Goal: Task Accomplishment & Management: Use online tool/utility

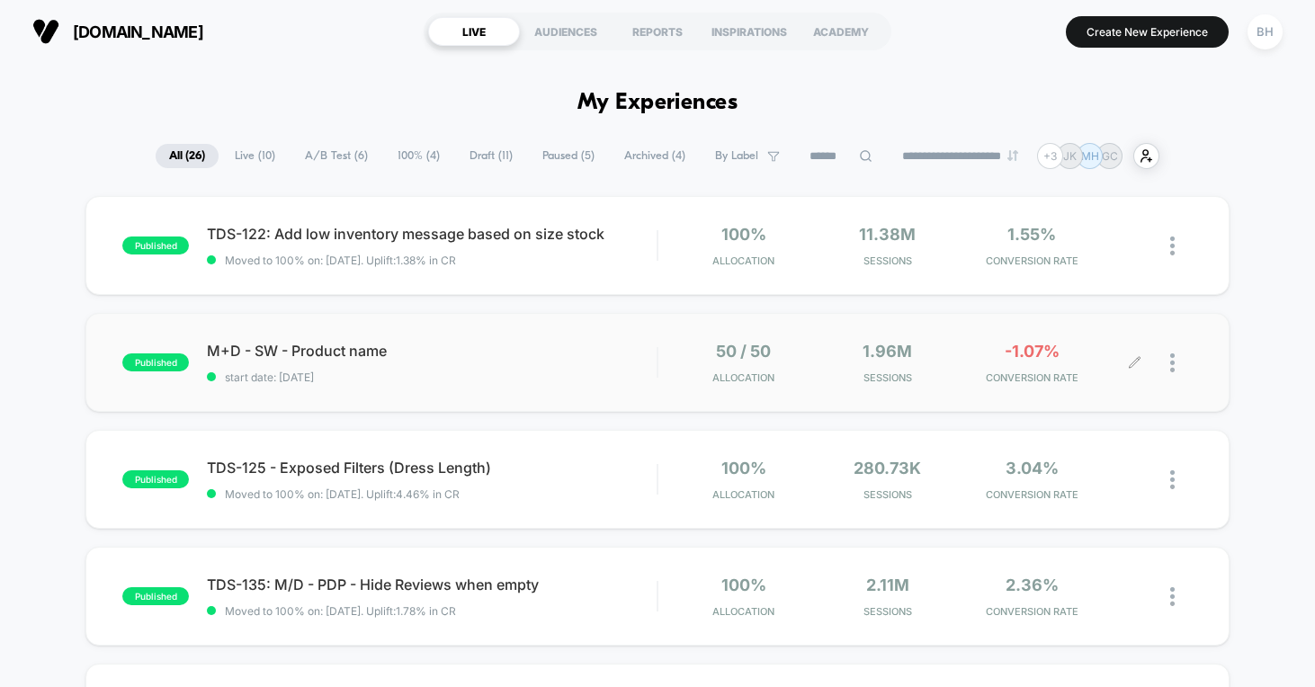
click at [1132, 363] on icon at bounding box center [1135, 362] width 11 height 11
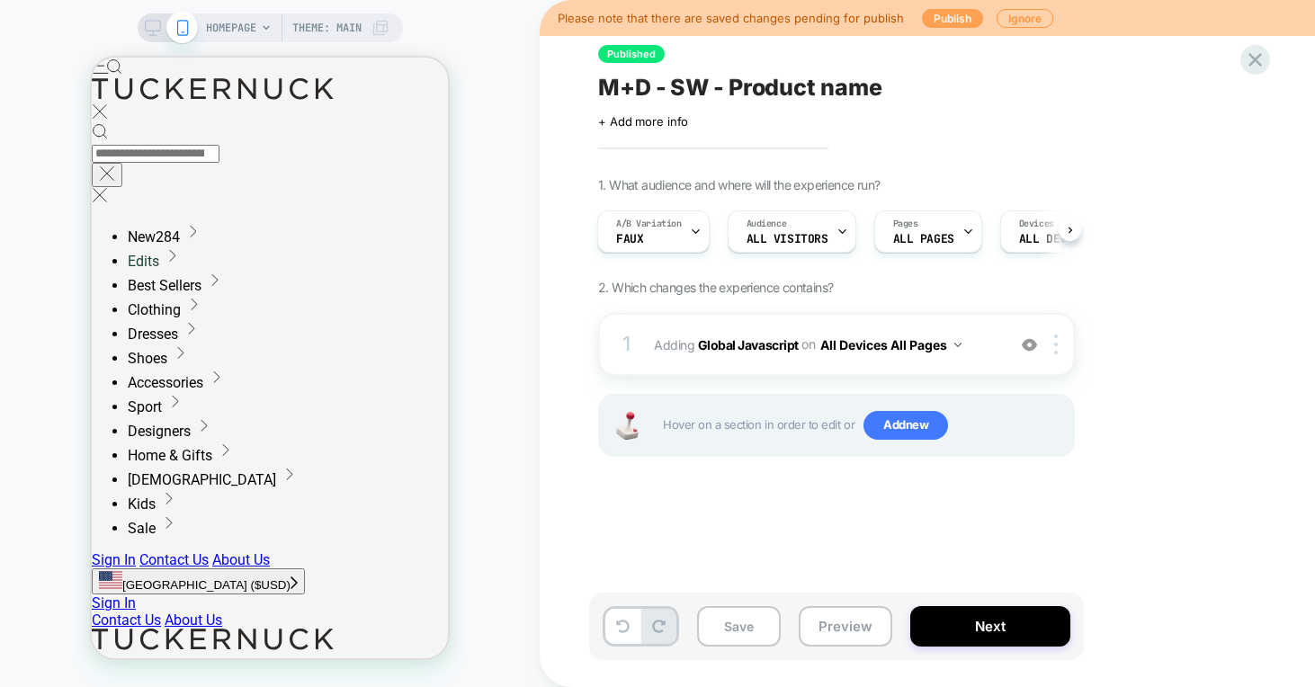
click at [939, 20] on button "Publish" at bounding box center [952, 18] width 61 height 19
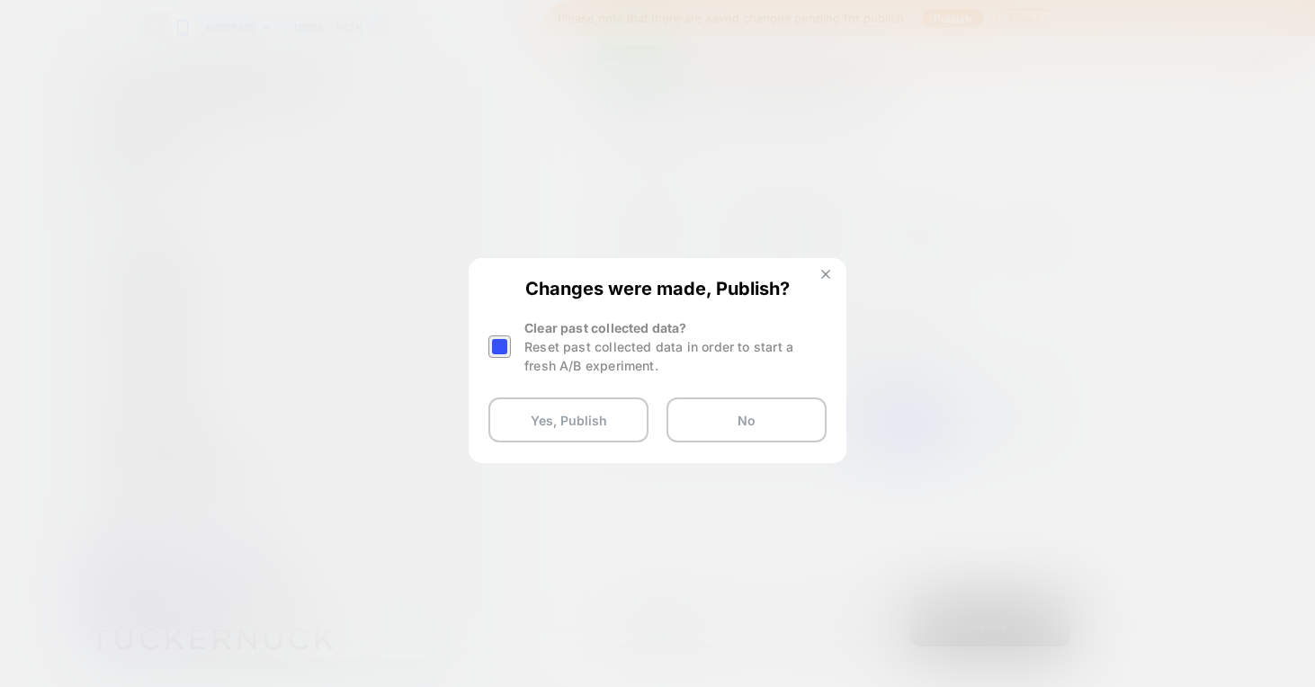
click at [824, 271] on img at bounding box center [825, 274] width 9 height 9
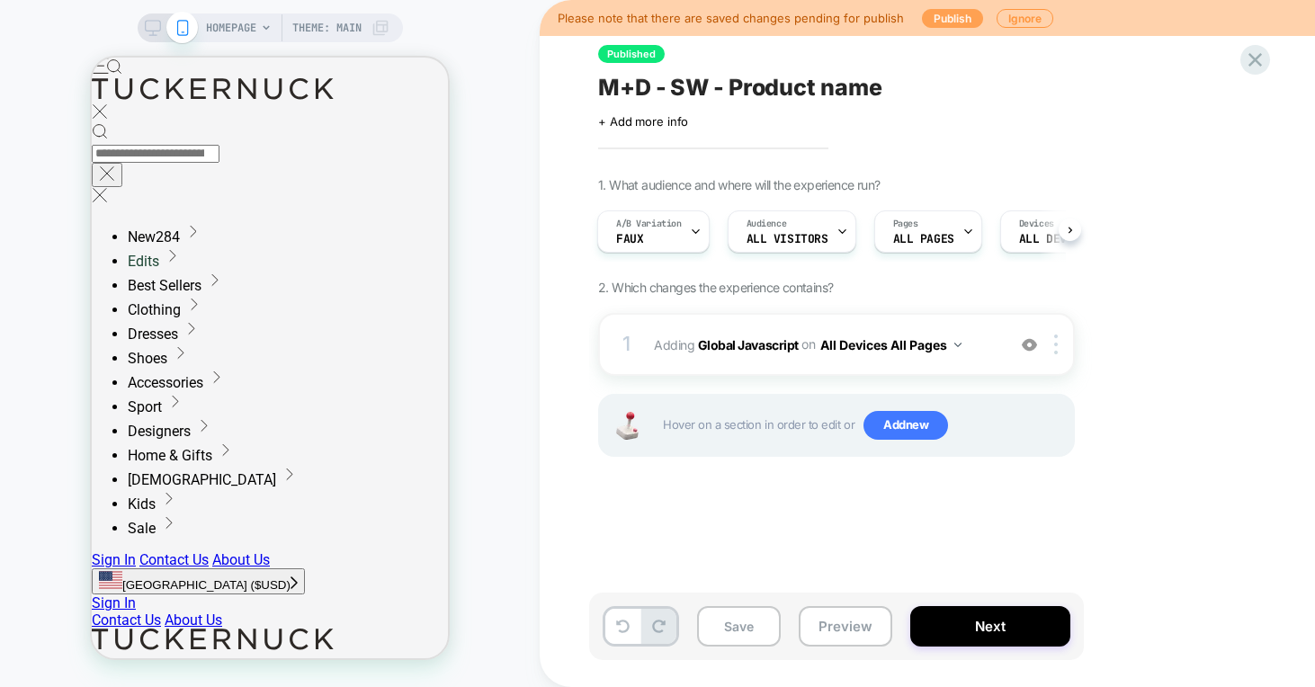
click at [963, 14] on button "Publish" at bounding box center [952, 18] width 61 height 19
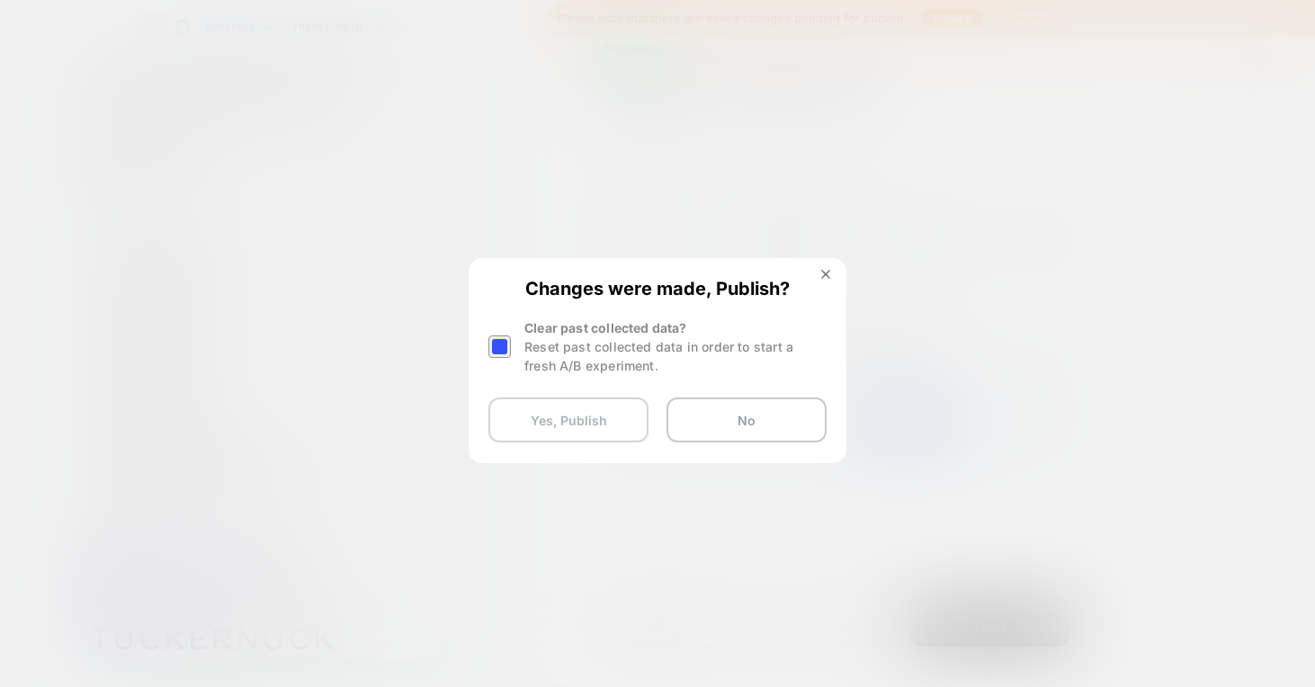
click at [550, 424] on button "Yes, Publish" at bounding box center [568, 419] width 160 height 45
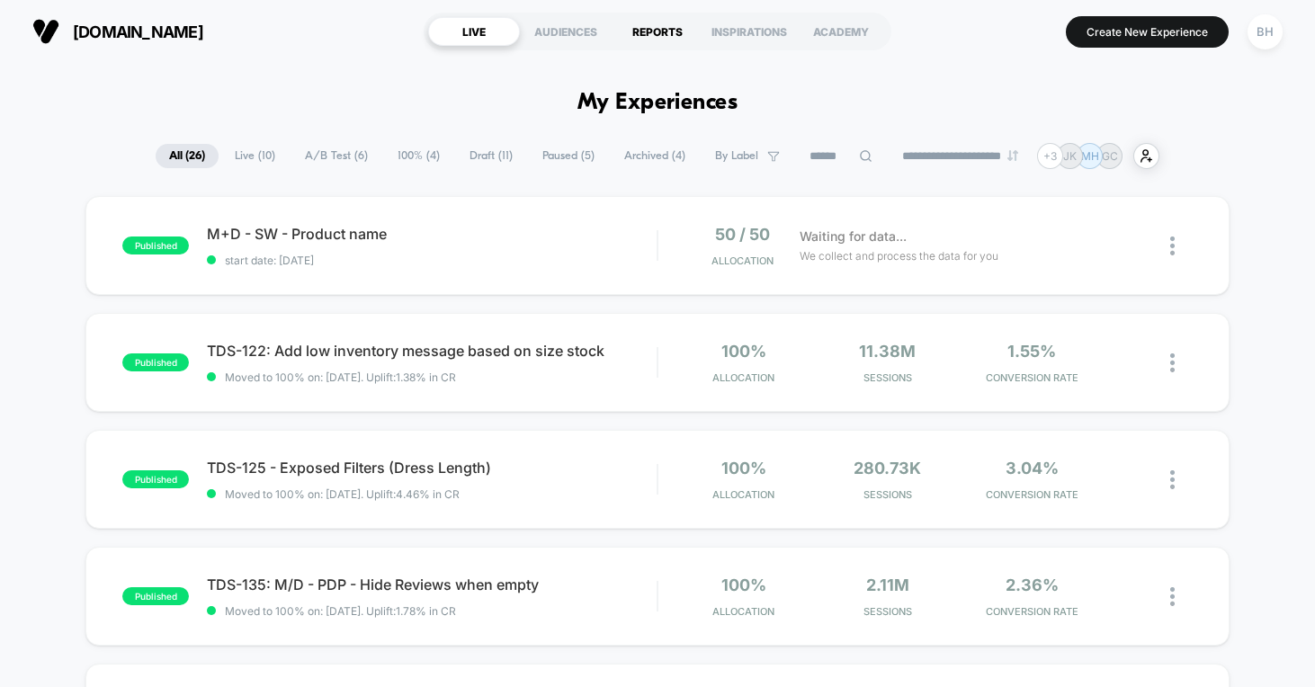
click at [654, 36] on div "REPORTS" at bounding box center [658, 31] width 92 height 29
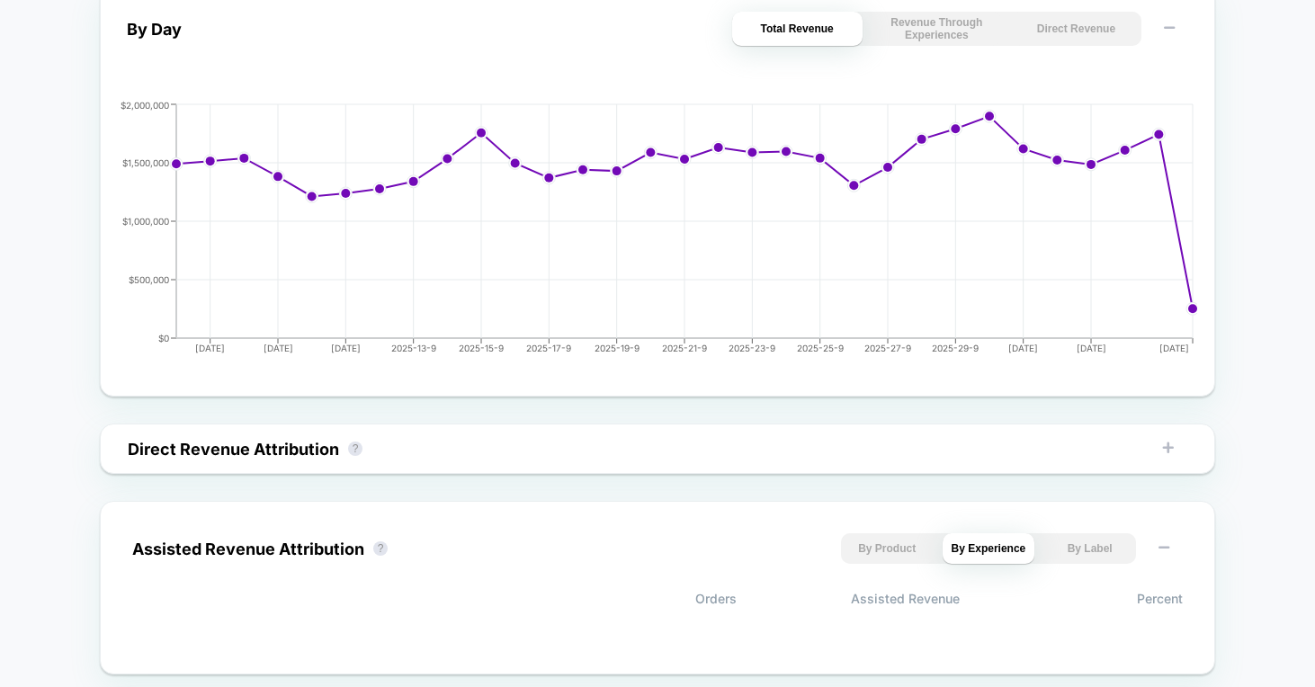
scroll to position [808, 0]
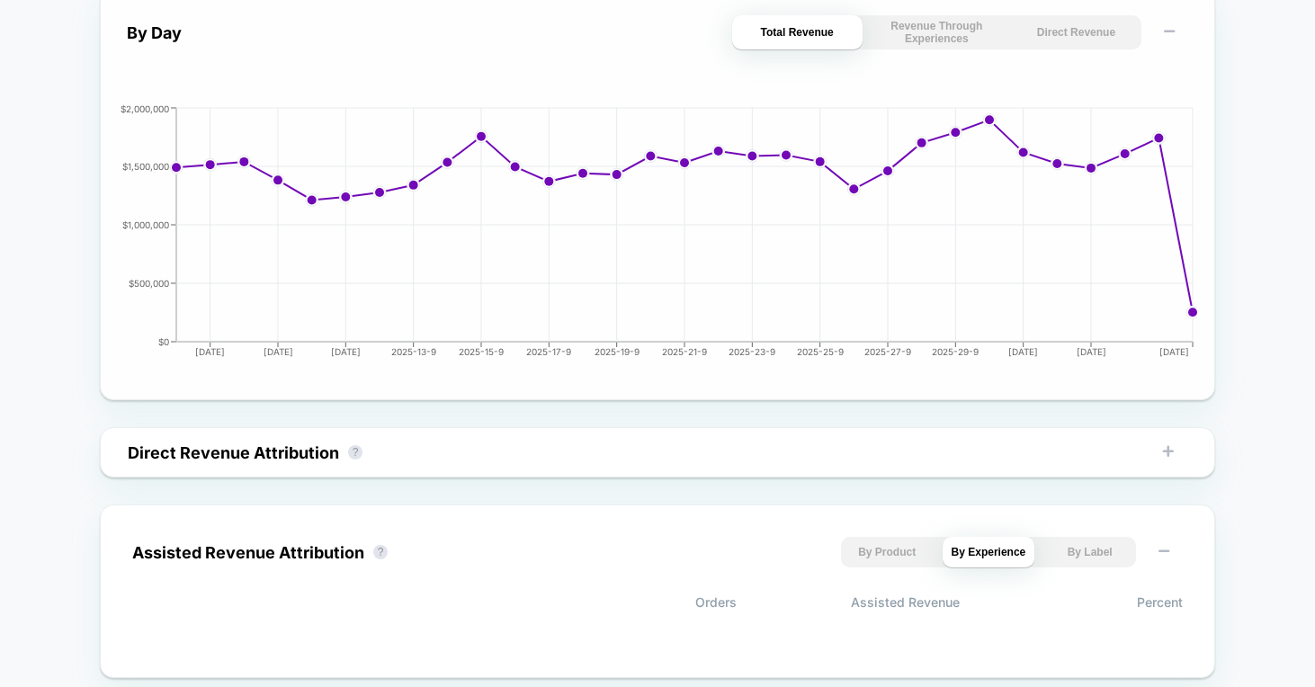
click at [965, 36] on button "Revenue Through Experiences" at bounding box center [936, 32] width 130 height 34
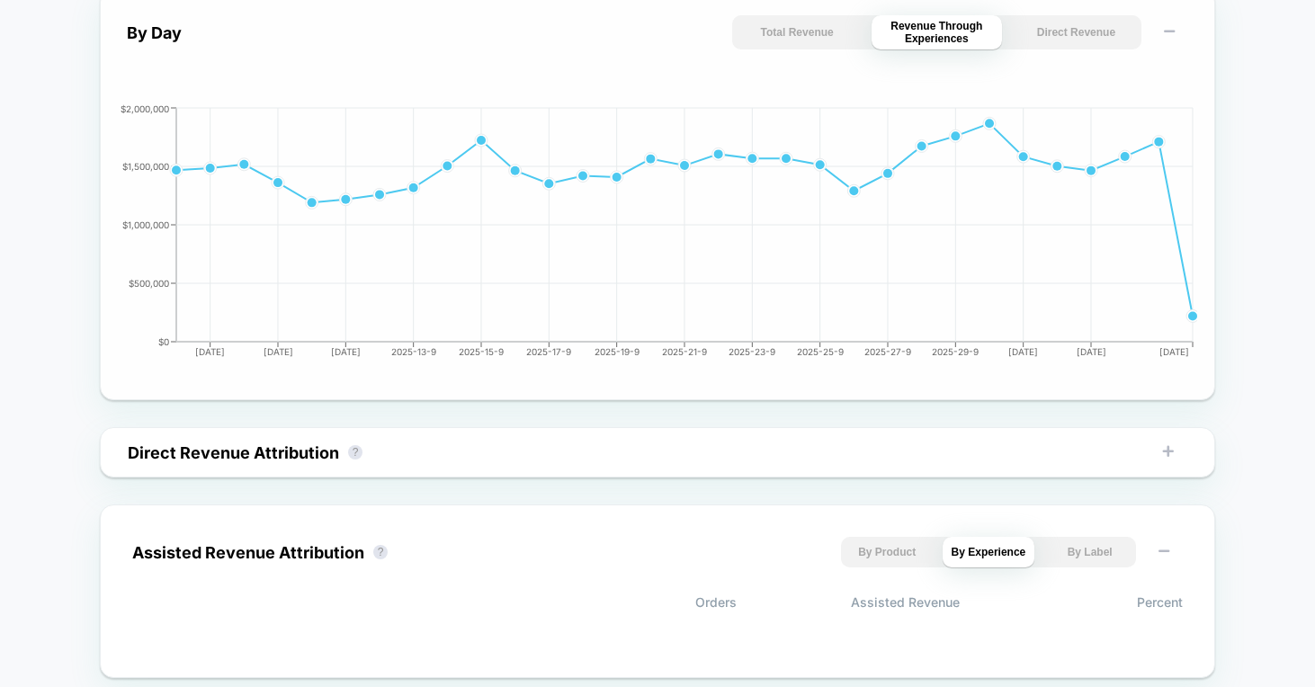
click at [826, 32] on button "Total Revenue" at bounding box center [797, 32] width 130 height 34
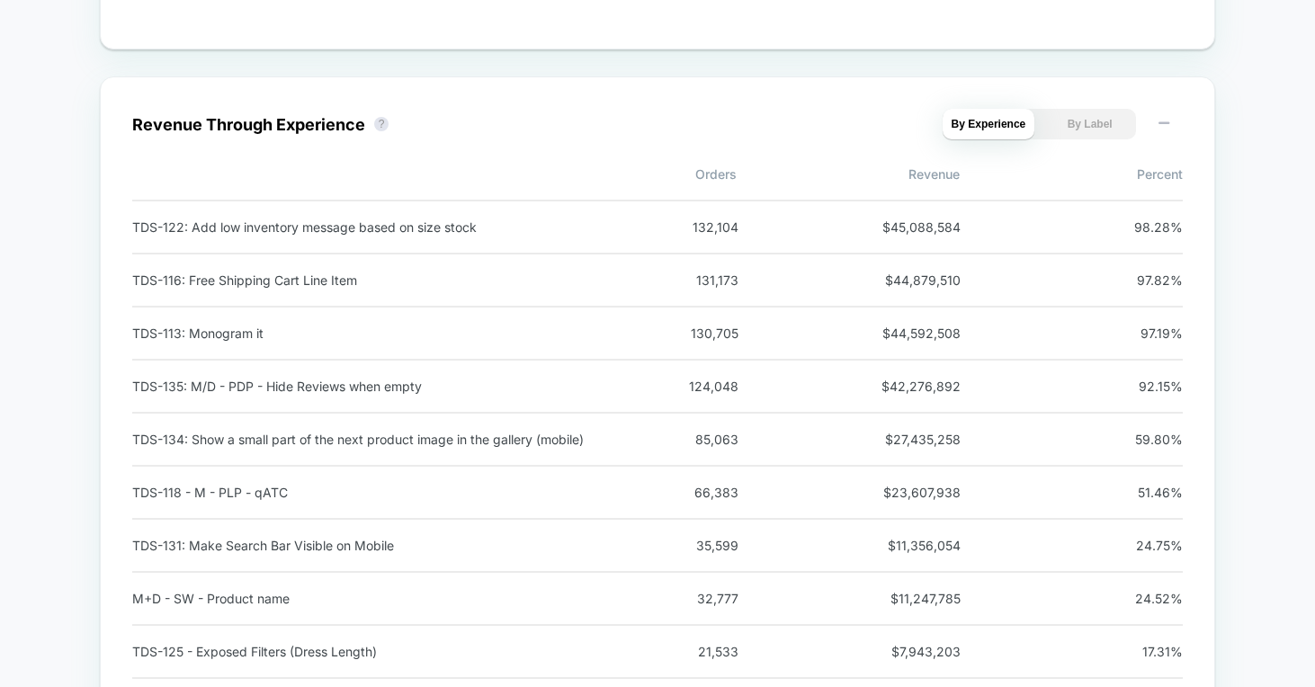
scroll to position [1443, 0]
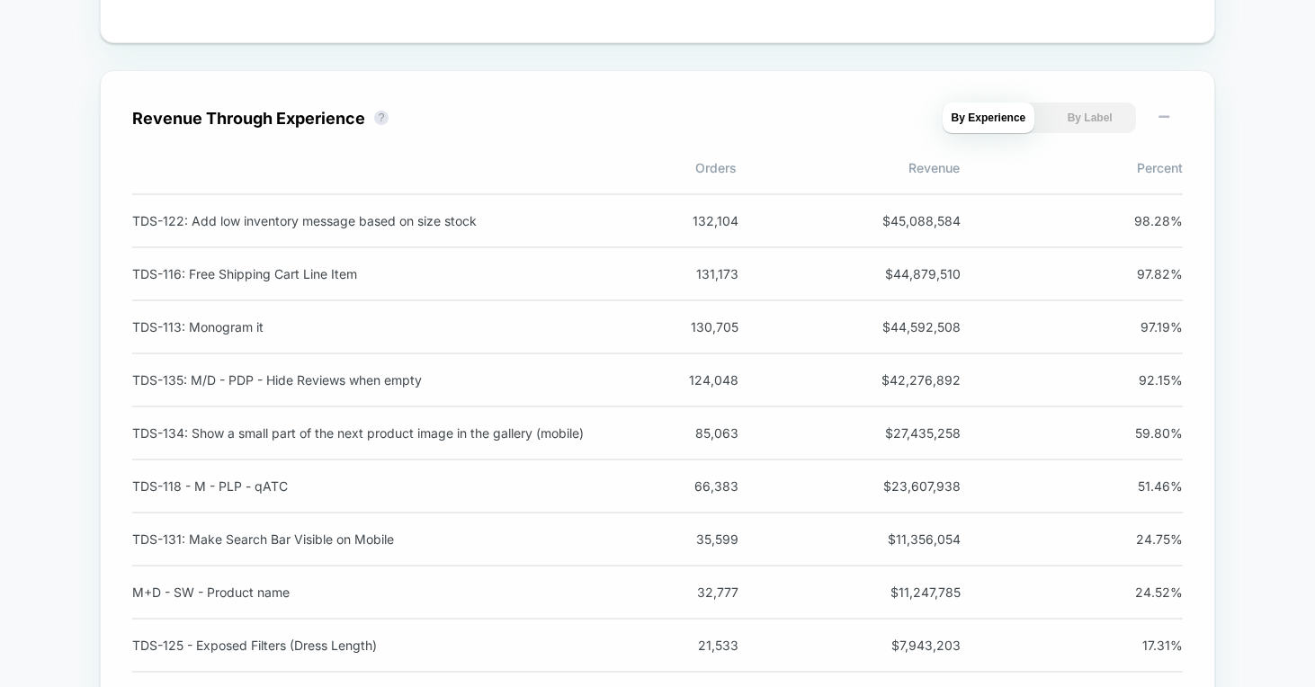
click at [1117, 127] on button "By Label" at bounding box center [1089, 118] width 93 height 31
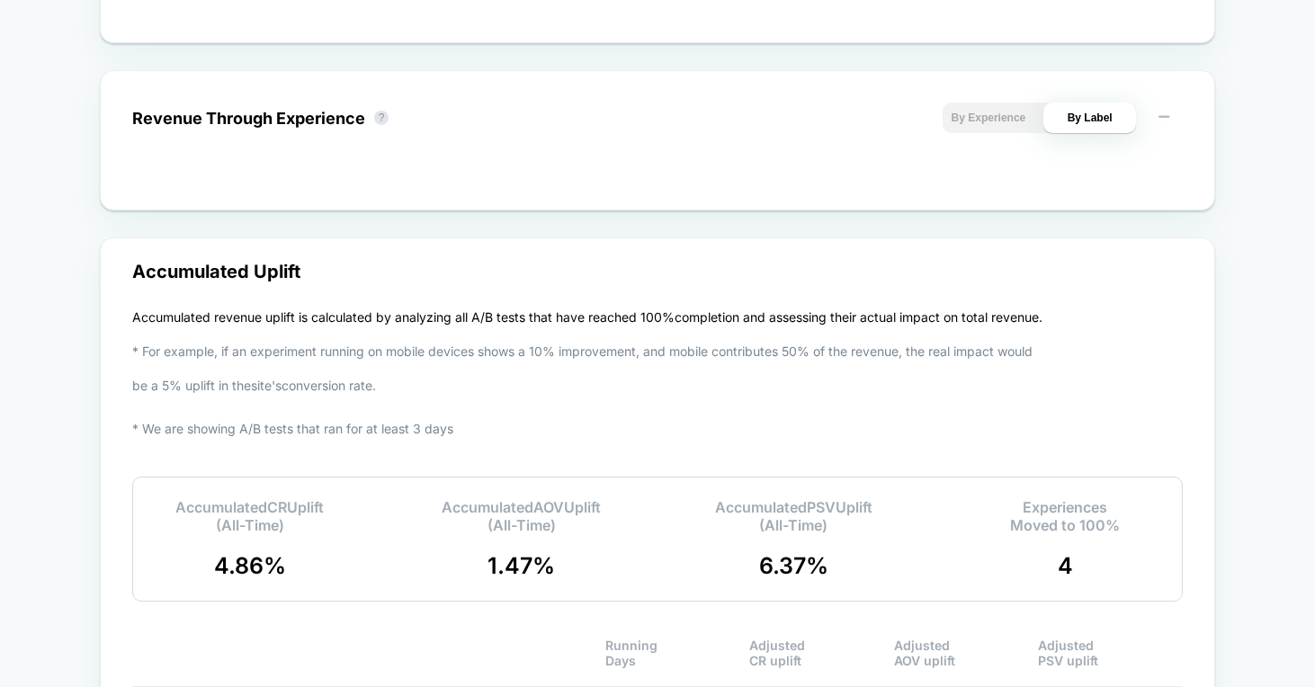
scroll to position [1446, 0]
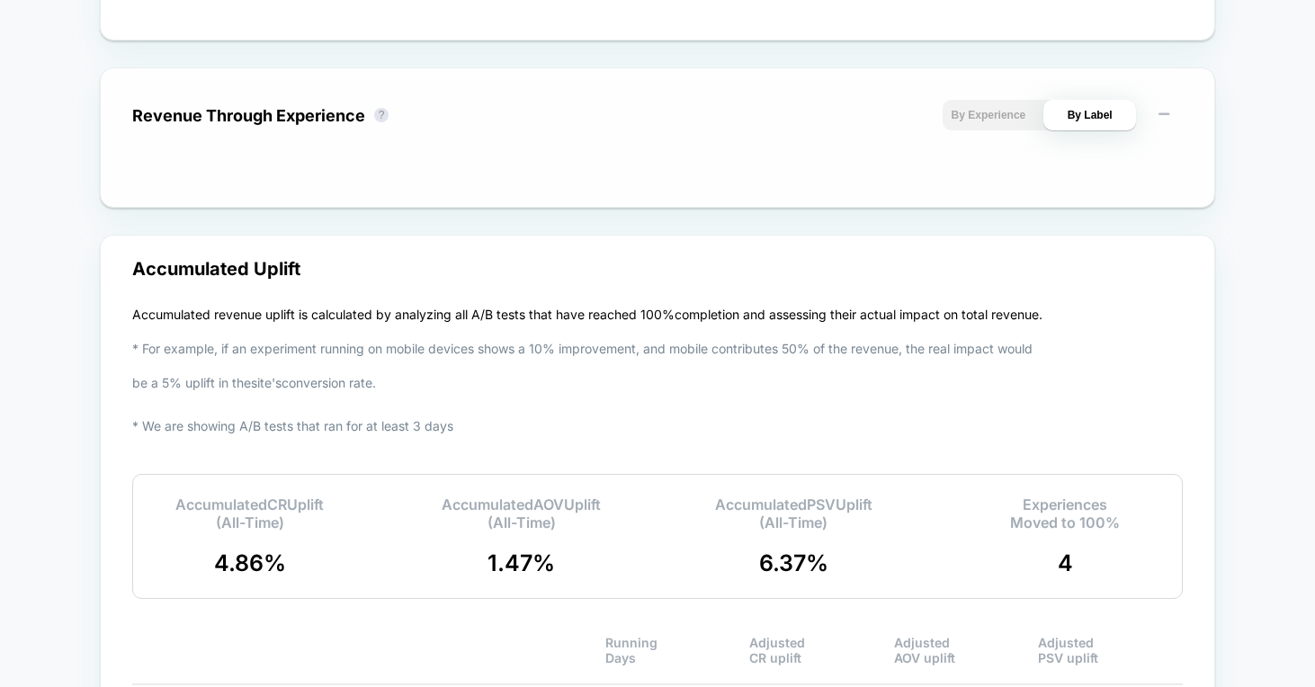
click at [982, 115] on button "By Experience" at bounding box center [988, 115] width 93 height 31
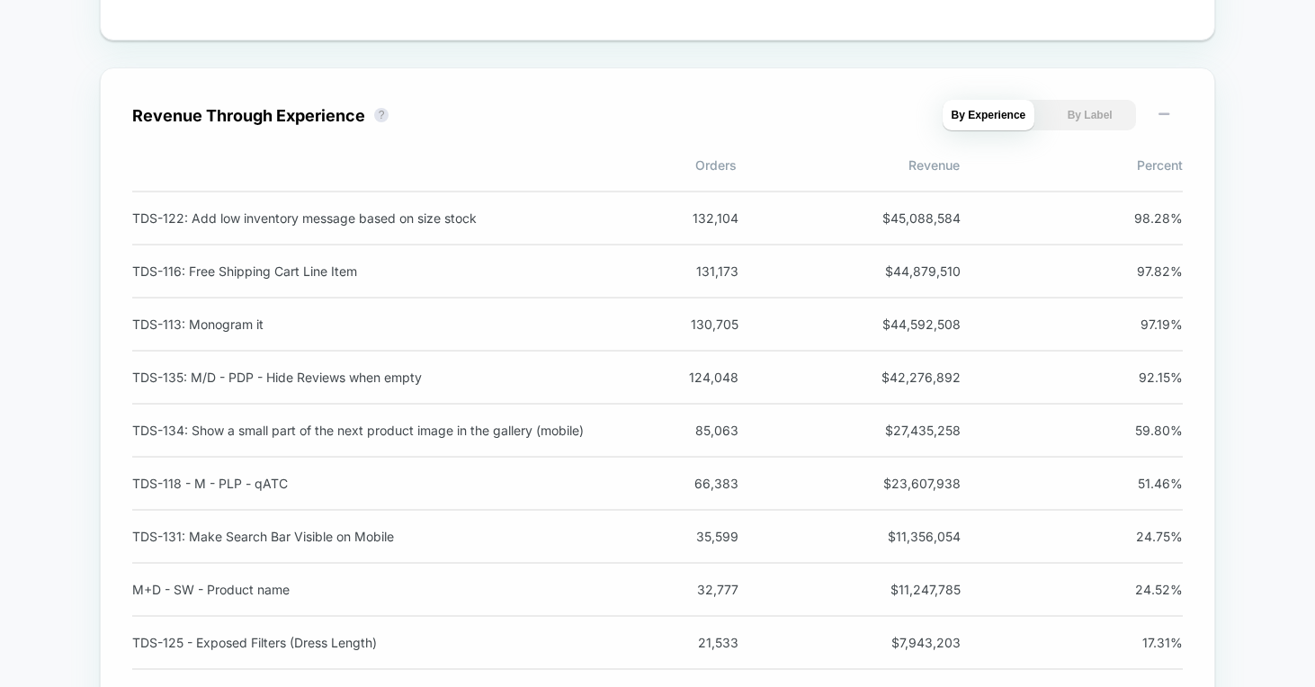
click at [1143, 172] on span "Percent" at bounding box center [1071, 164] width 223 height 15
click at [1163, 112] on icon at bounding box center [1164, 114] width 18 height 18
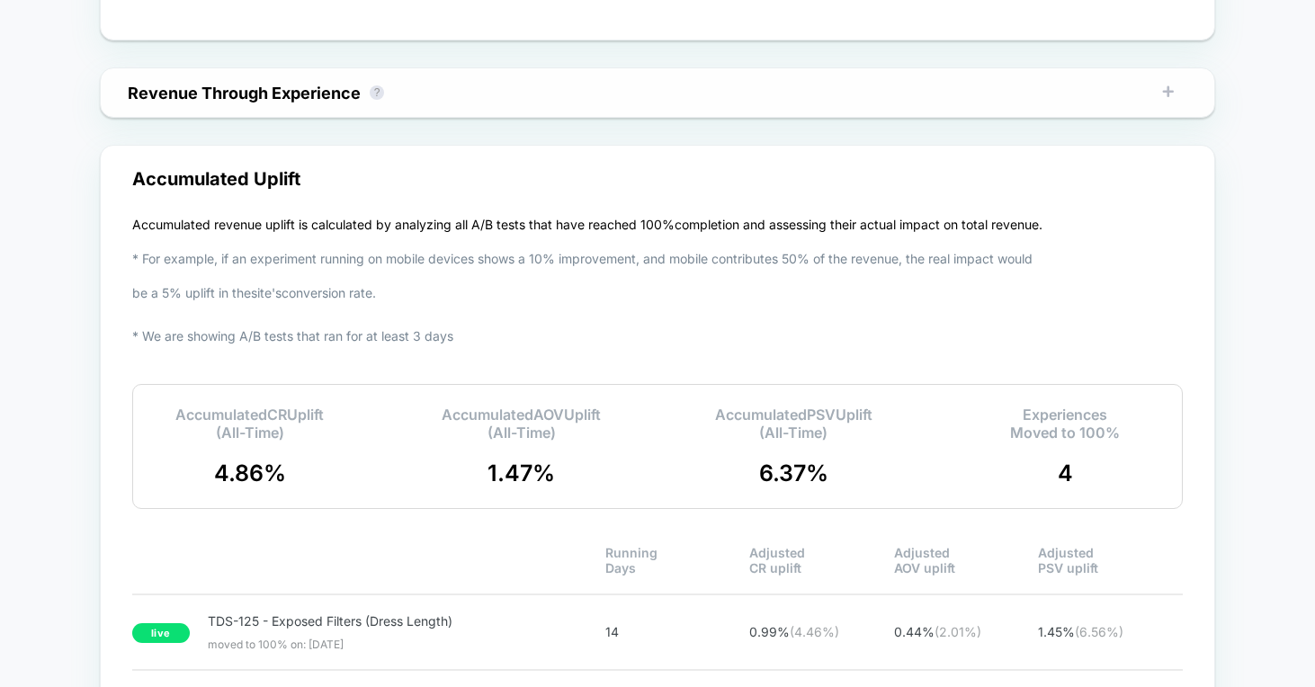
click at [1169, 103] on button at bounding box center [1168, 92] width 29 height 31
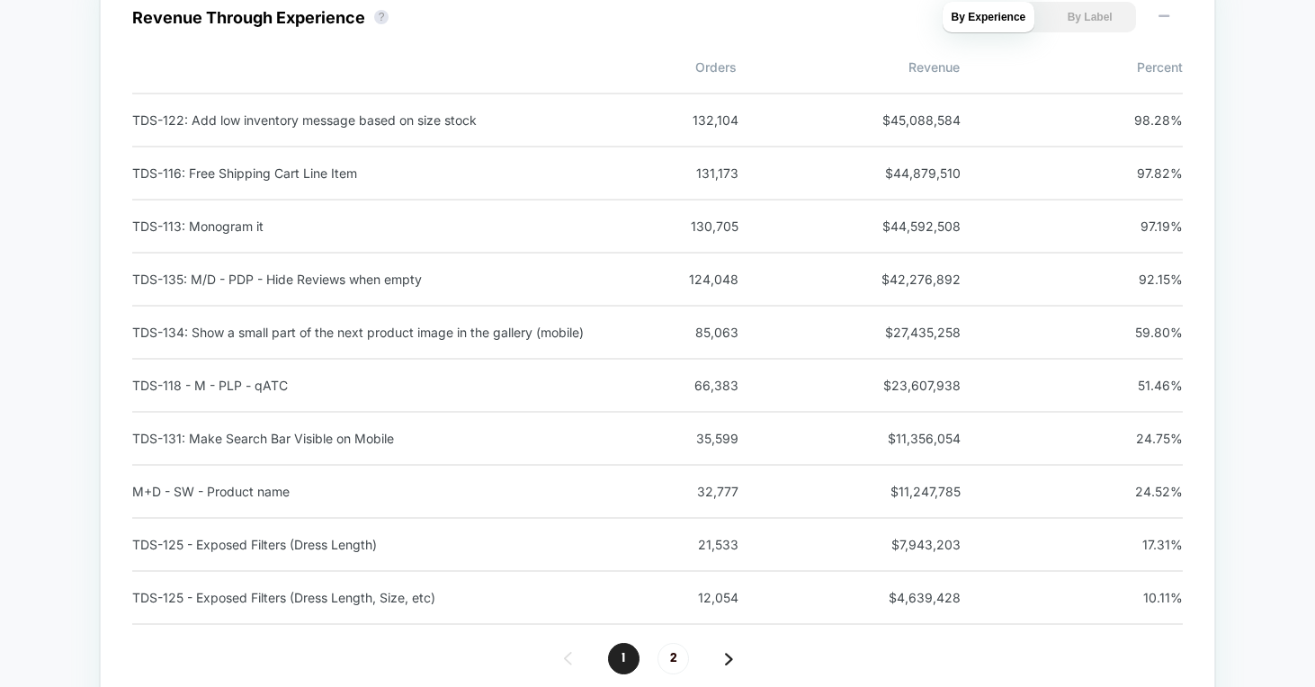
scroll to position [1536, 0]
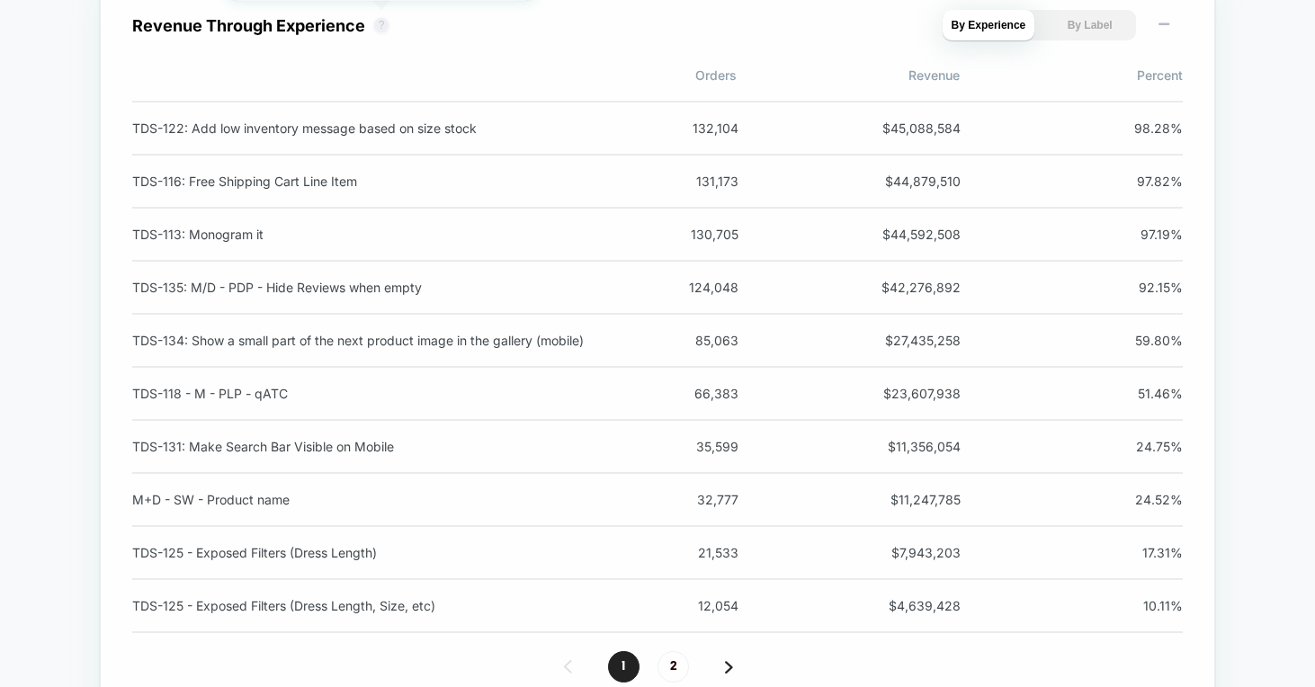
click at [379, 31] on button "?" at bounding box center [381, 25] width 14 height 14
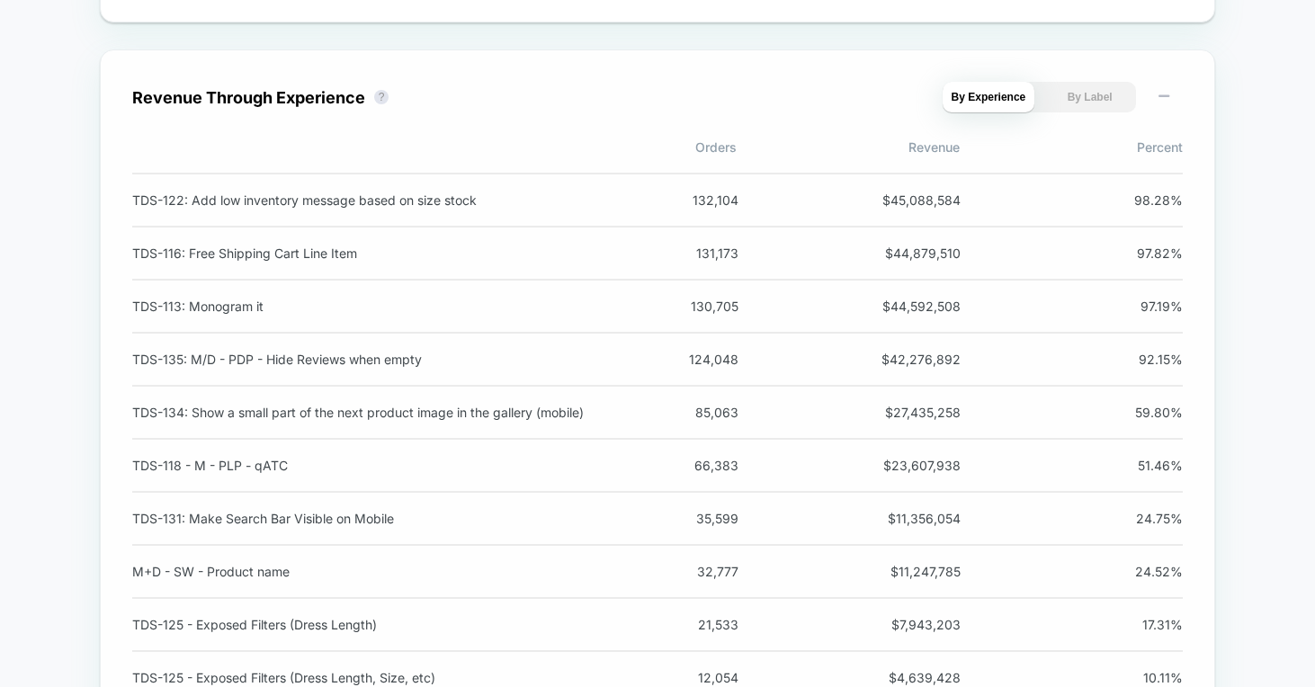
scroll to position [1466, 0]
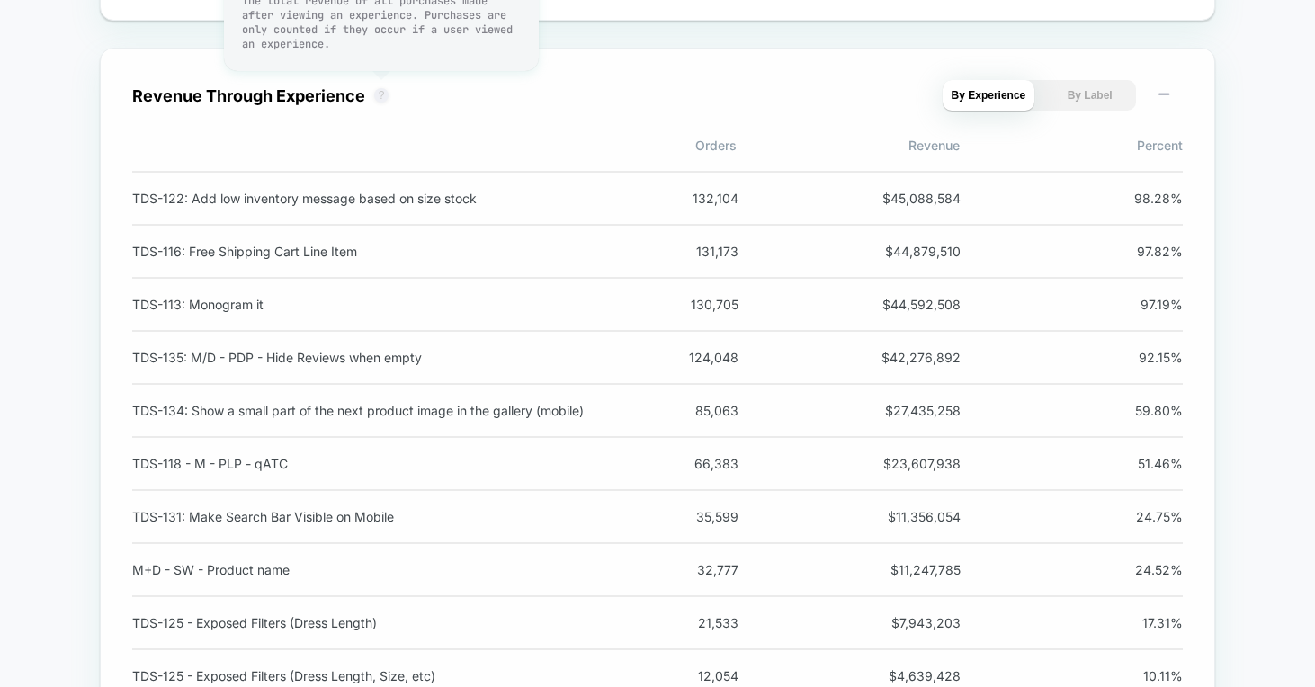
click at [374, 94] on button "?" at bounding box center [381, 95] width 14 height 14
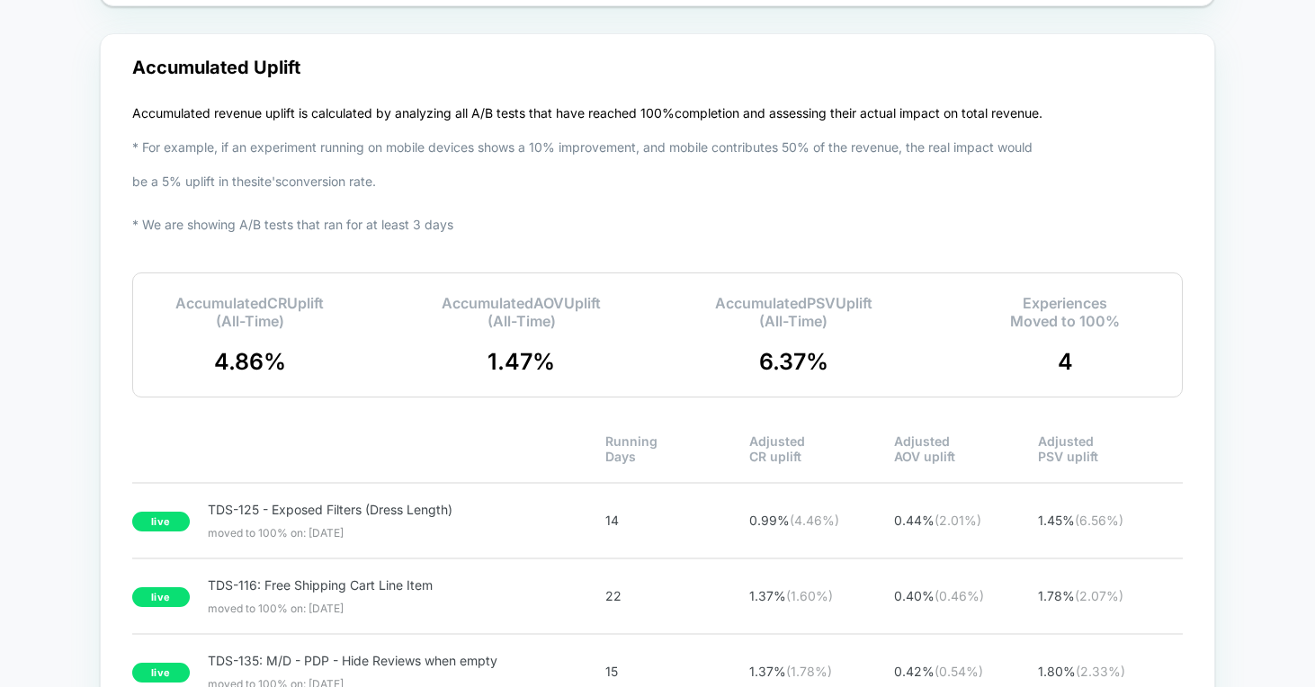
scroll to position [2273, 0]
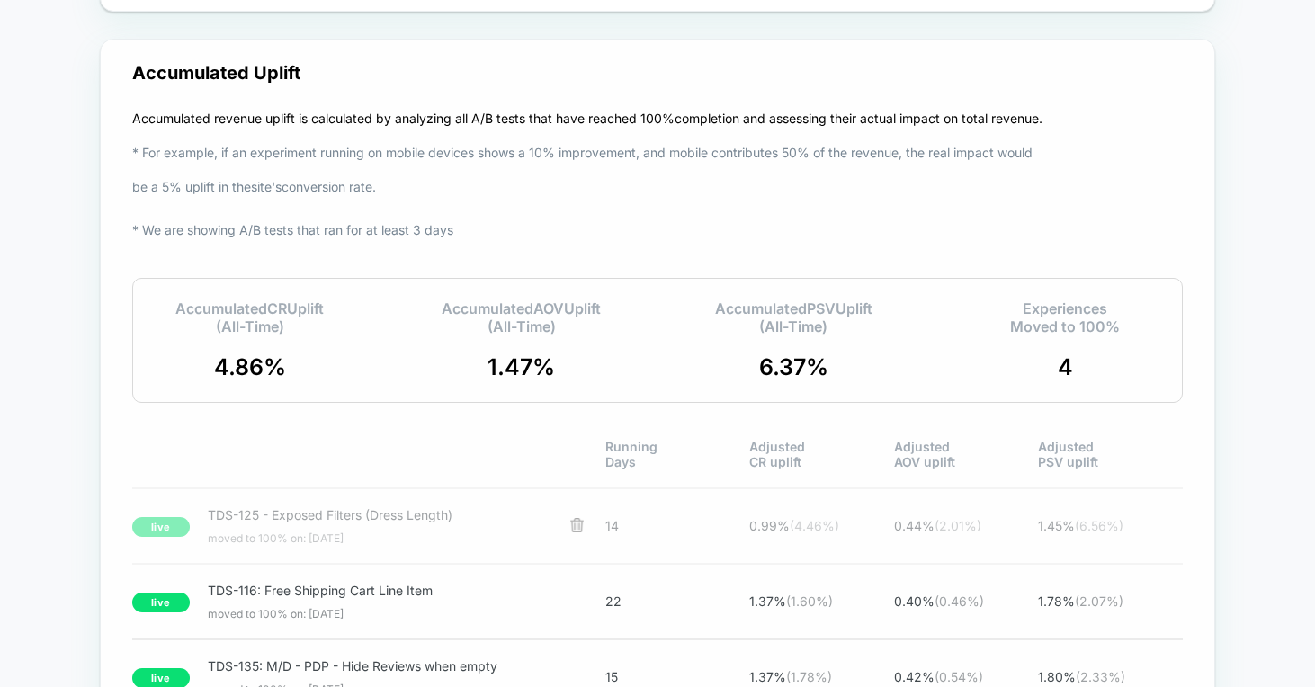
click at [788, 541] on div "live TDS-125 - Exposed Filters (Dress Length) moved to 100% on: 9/29/2025 14 0.…" at bounding box center [657, 525] width 1050 height 77
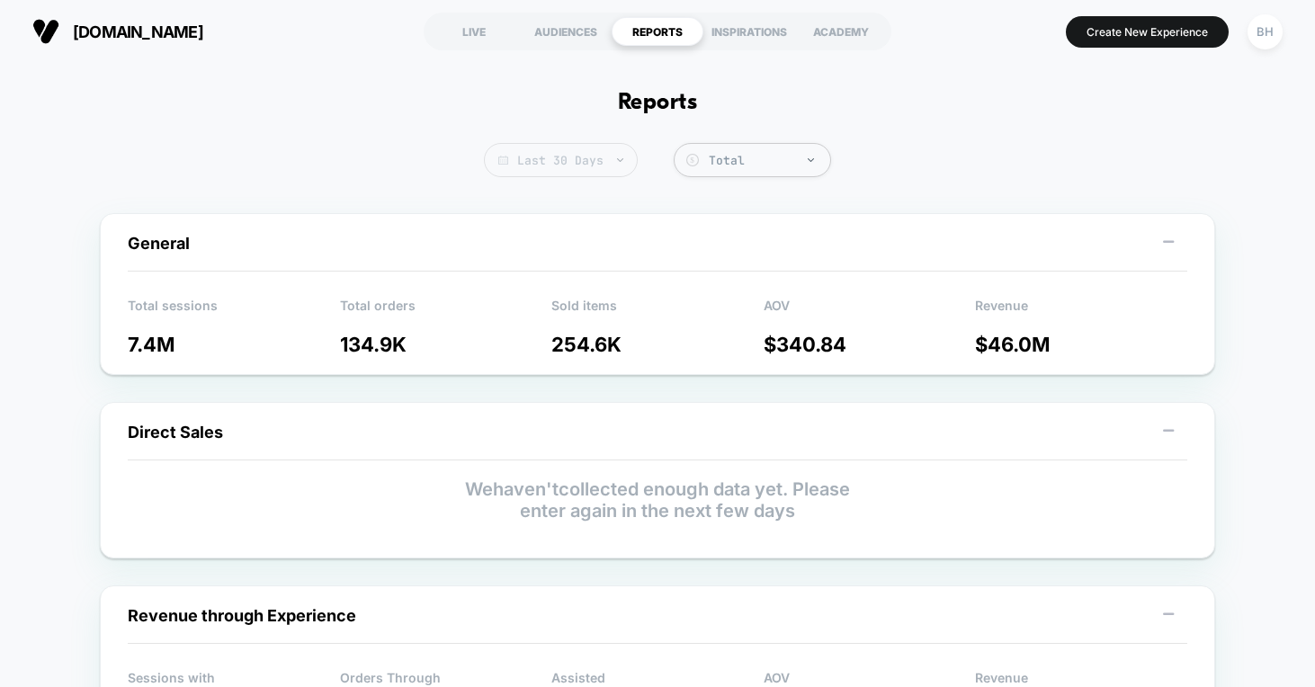
click at [566, 165] on span "Last 30 Days" at bounding box center [561, 160] width 154 height 34
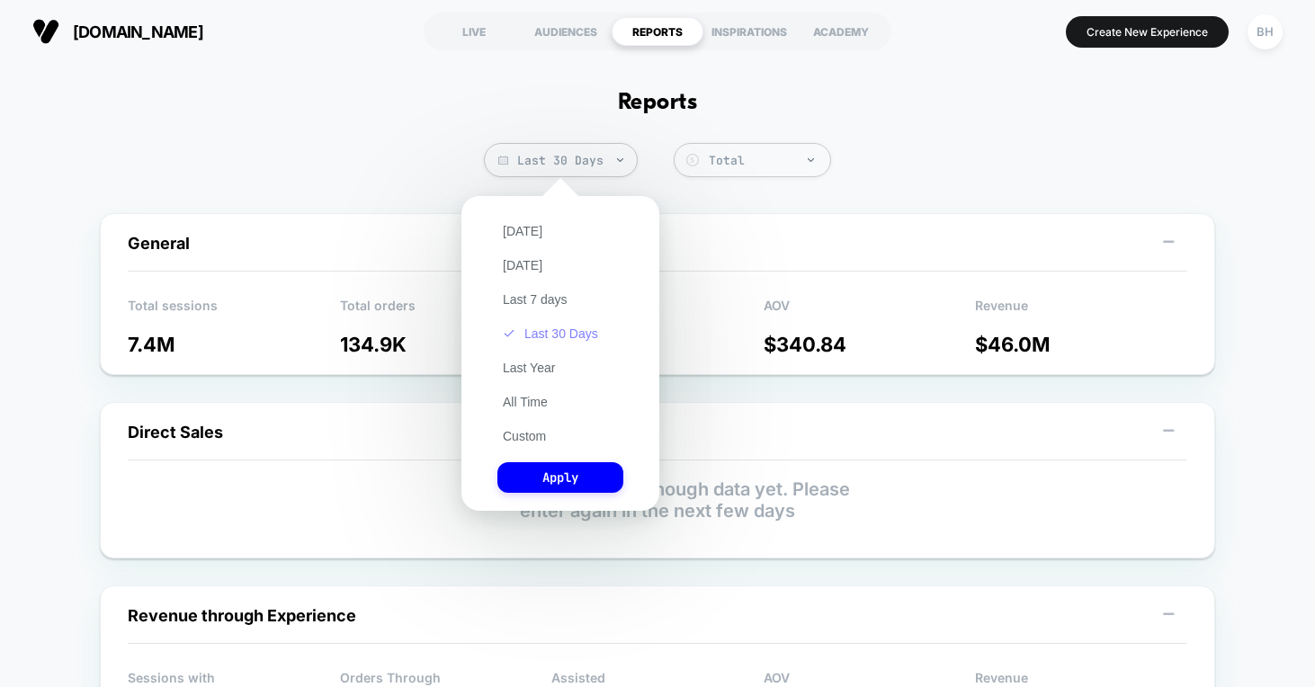
scroll to position [2, 0]
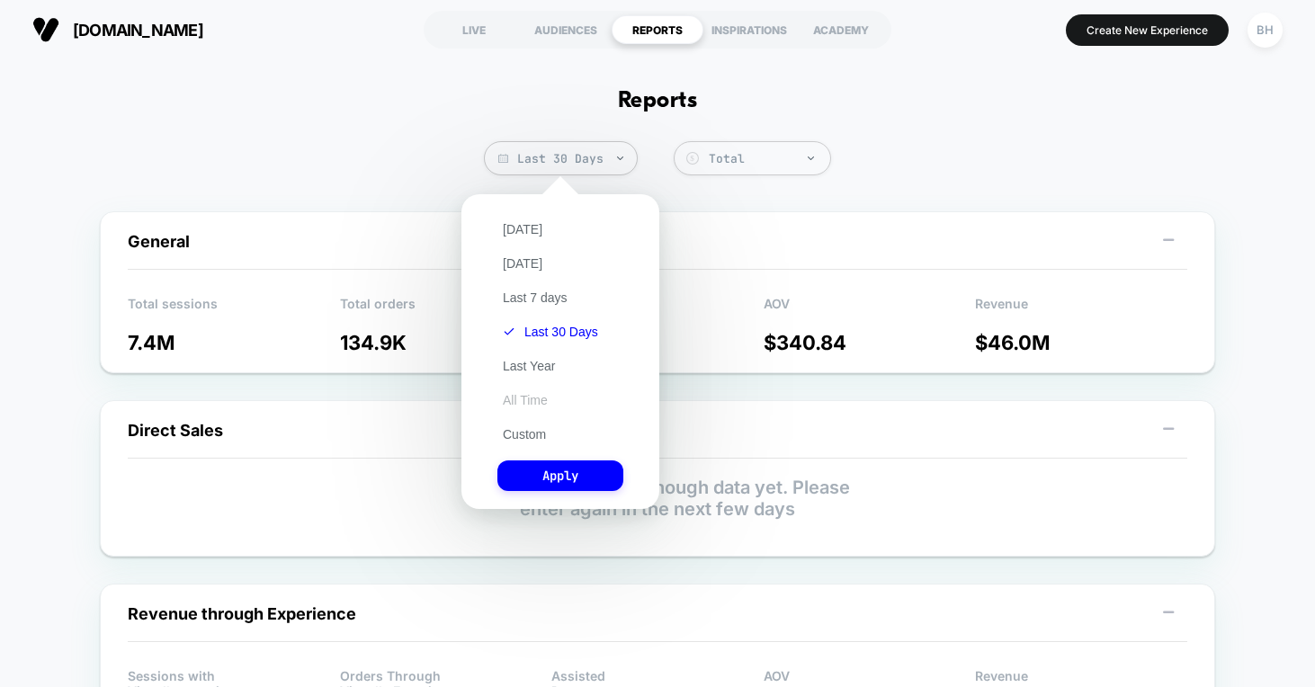
click at [520, 397] on button "All Time" at bounding box center [525, 400] width 56 height 16
click at [554, 479] on button "Apply" at bounding box center [560, 475] width 126 height 31
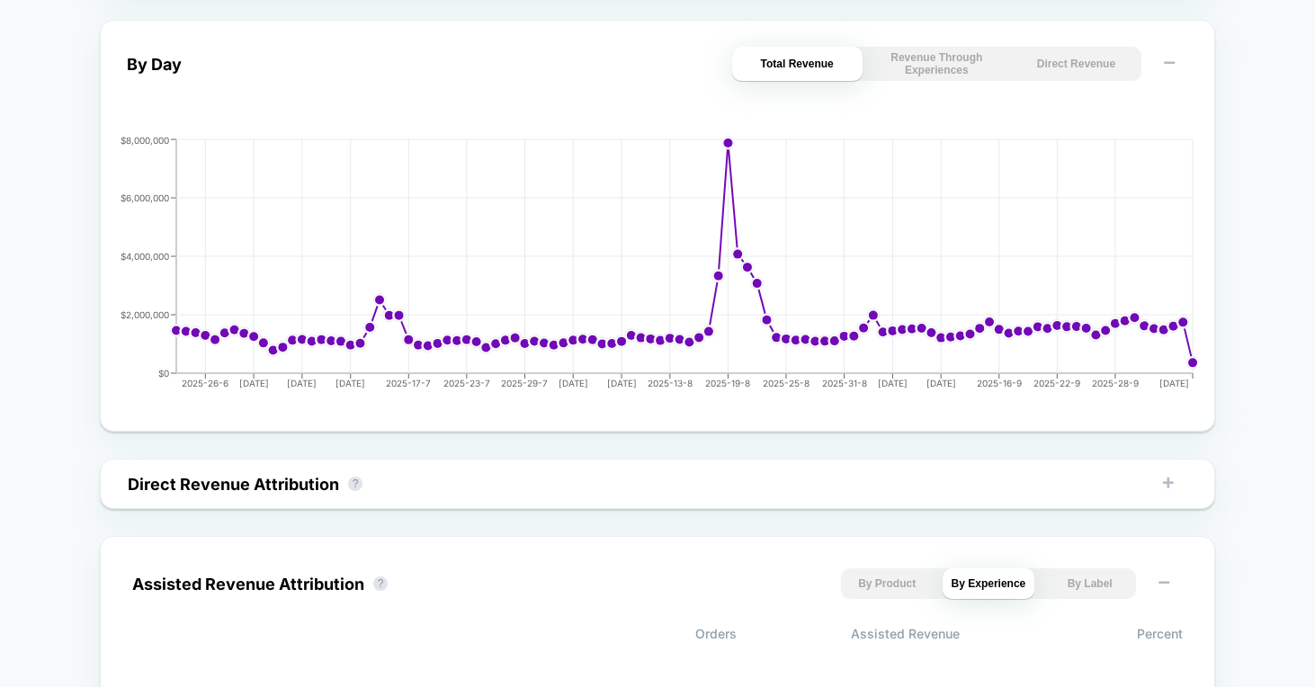
scroll to position [761, 0]
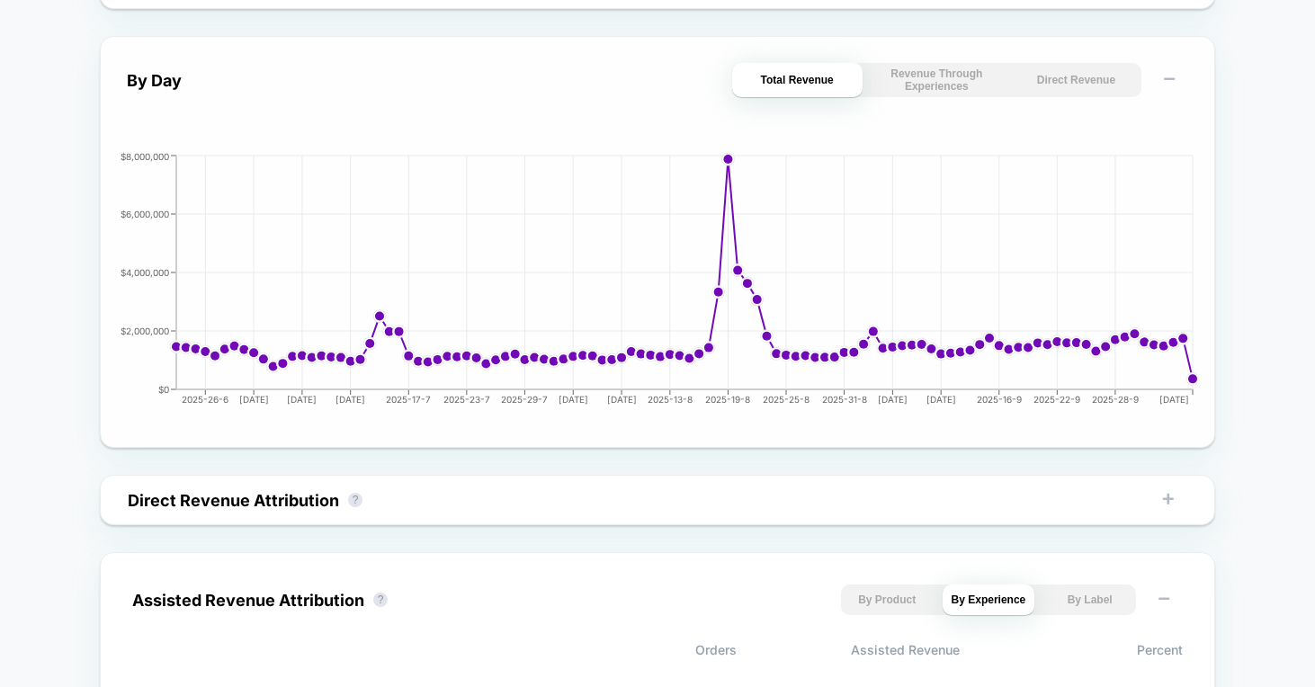
click at [935, 89] on button "Revenue Through Experiences" at bounding box center [936, 80] width 130 height 34
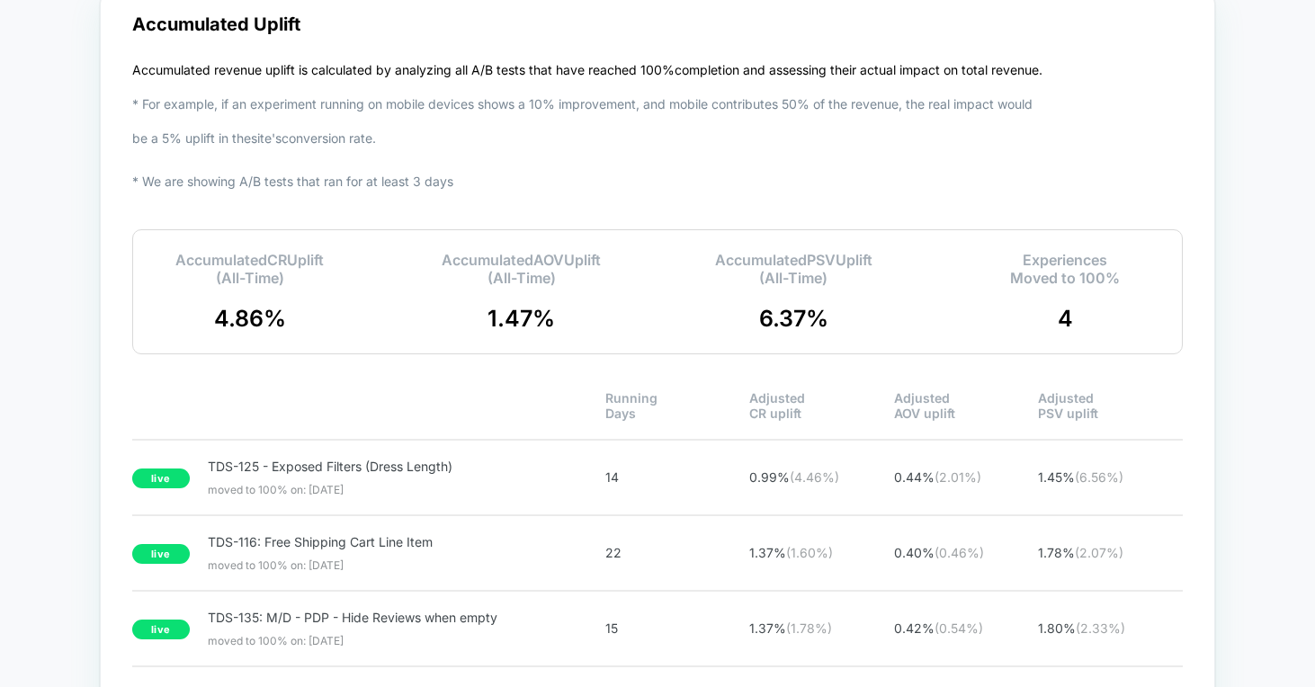
scroll to position [2474, 0]
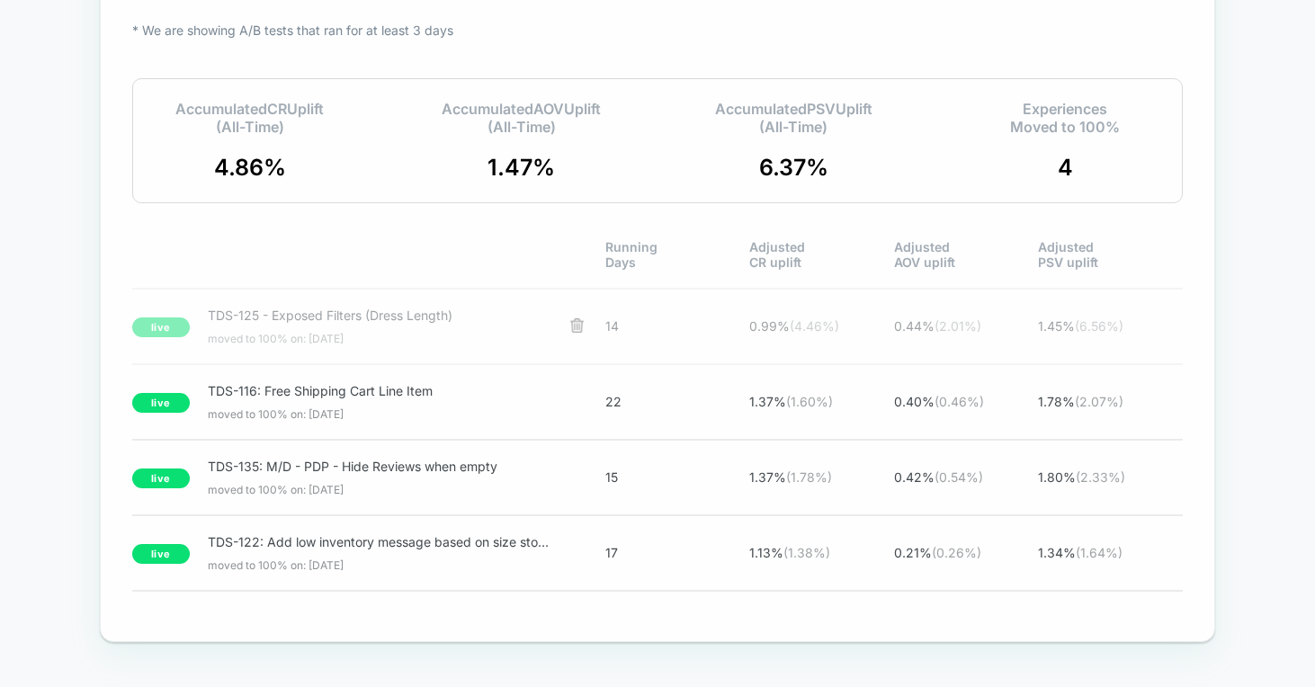
click at [399, 351] on div "live TDS-125 - Exposed Filters (Dress Length) moved to 100% on: 9/29/2025 14 0.…" at bounding box center [657, 326] width 1050 height 77
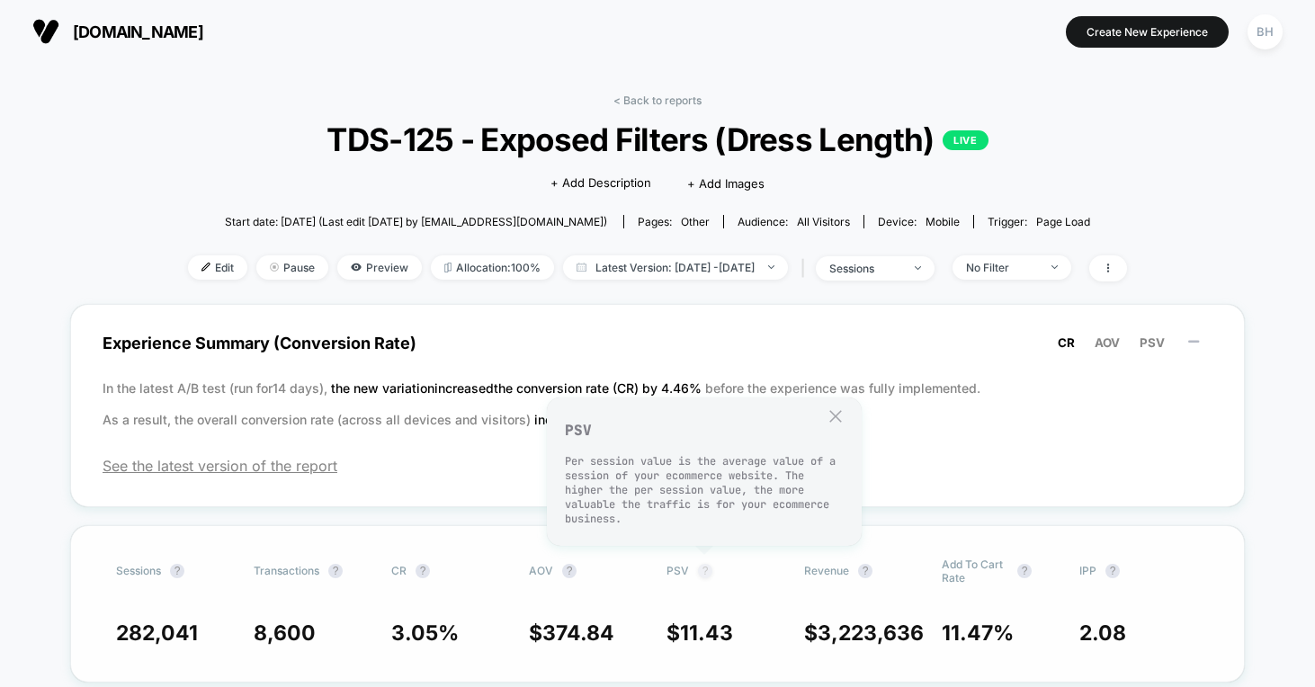
scroll to position [3, 0]
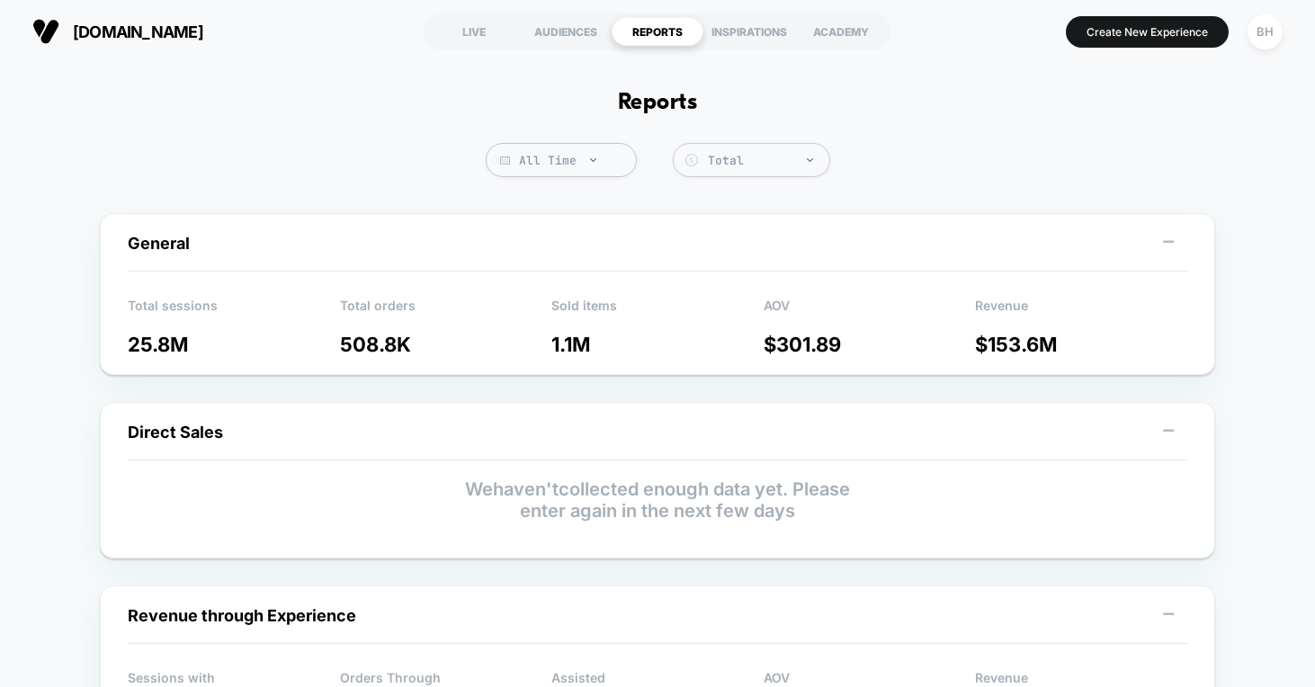
scroll to position [1, 0]
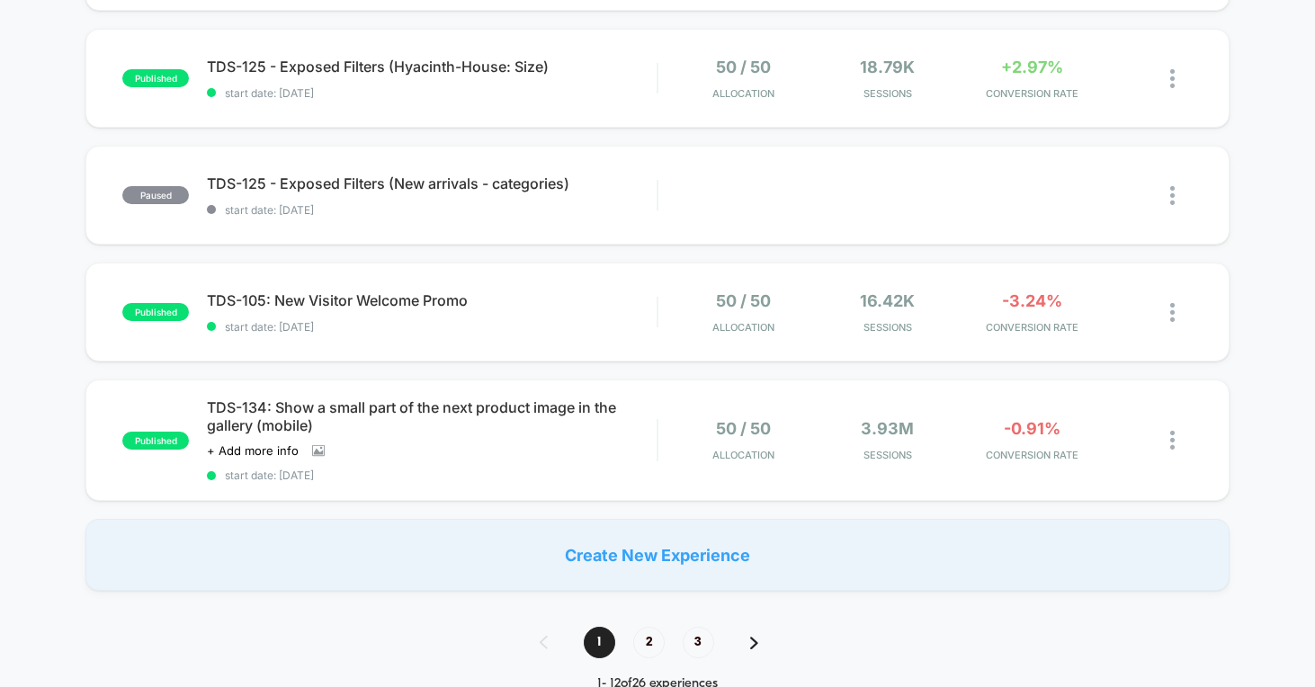
scroll to position [1108, 0]
click at [646, 637] on span "2" at bounding box center [648, 641] width 31 height 31
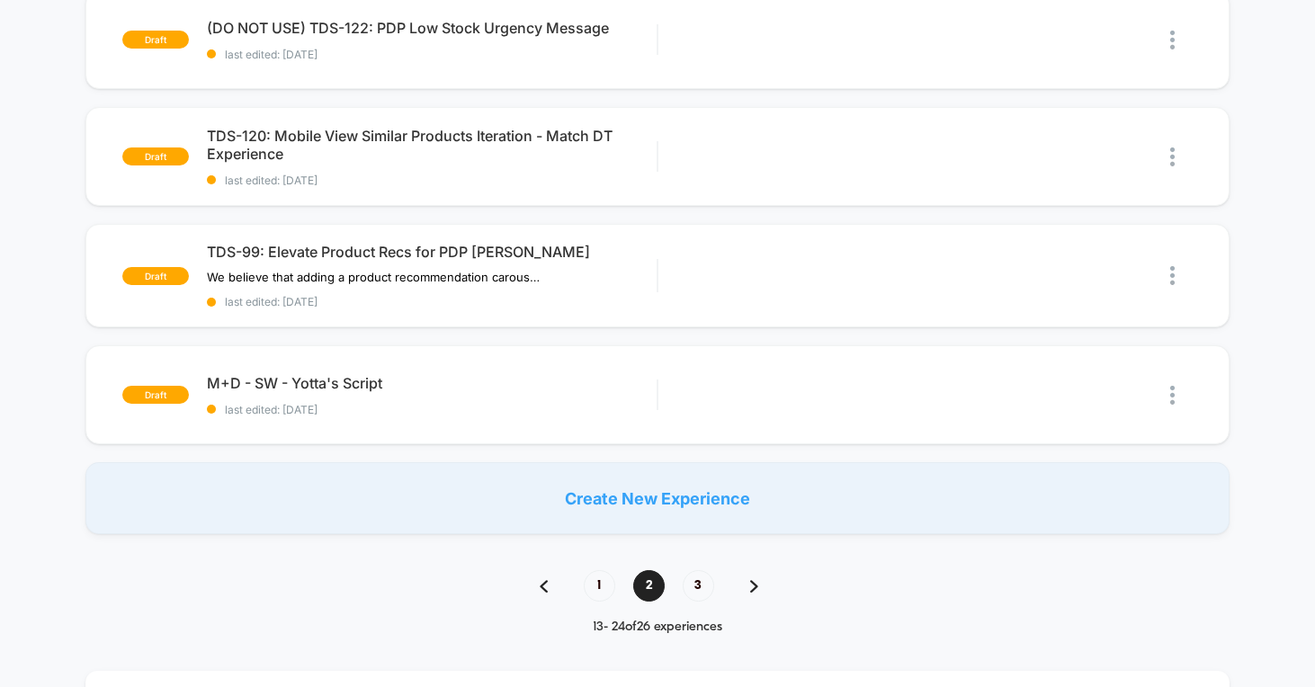
scroll to position [1173, 0]
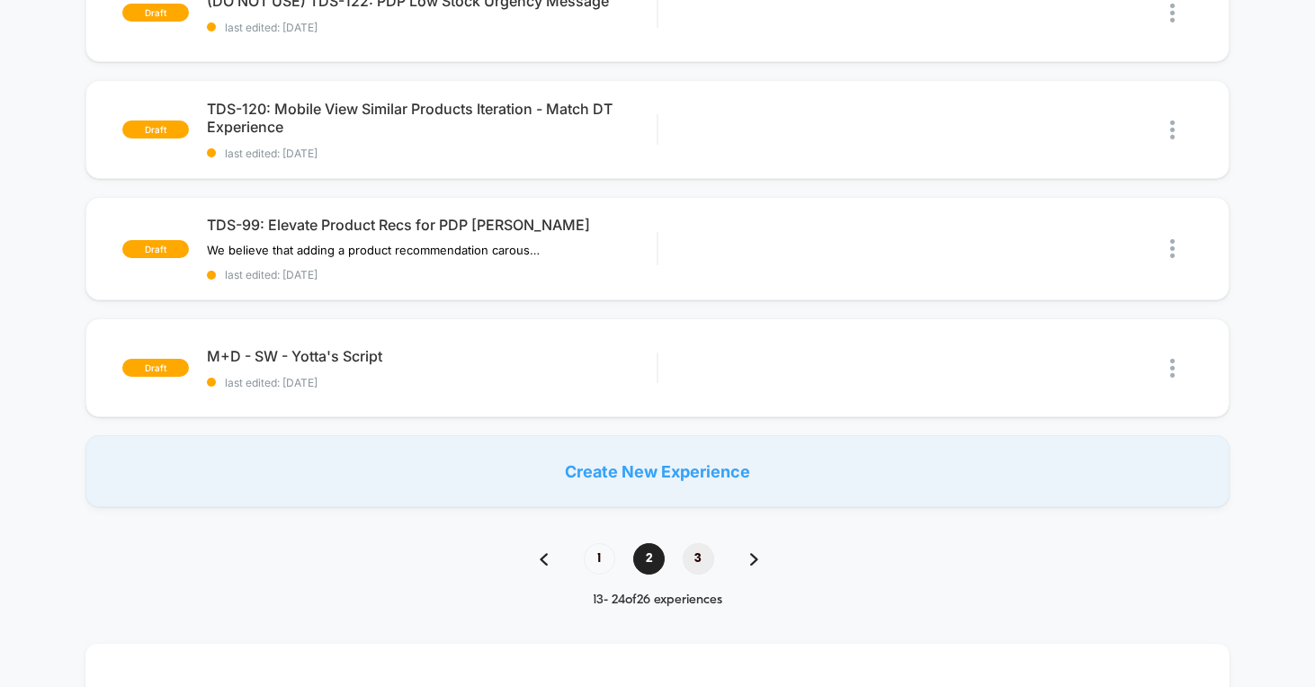
click at [706, 558] on span "3" at bounding box center [698, 558] width 31 height 31
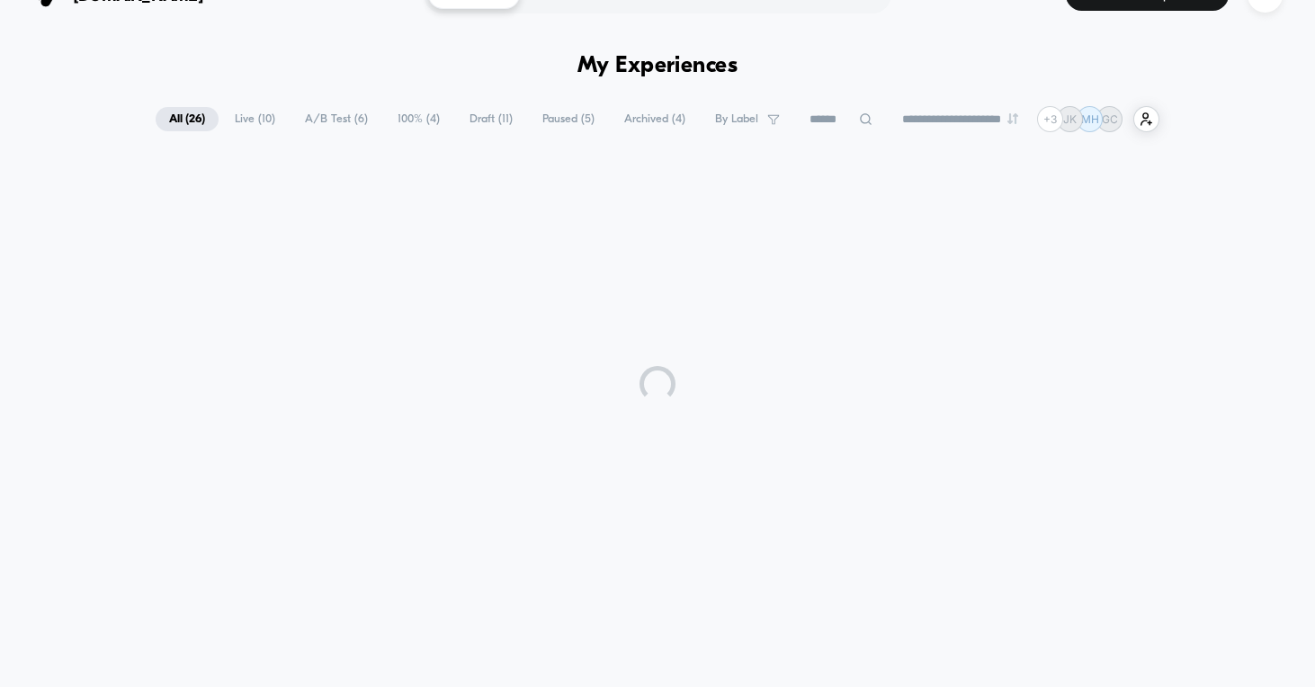
scroll to position [0, 0]
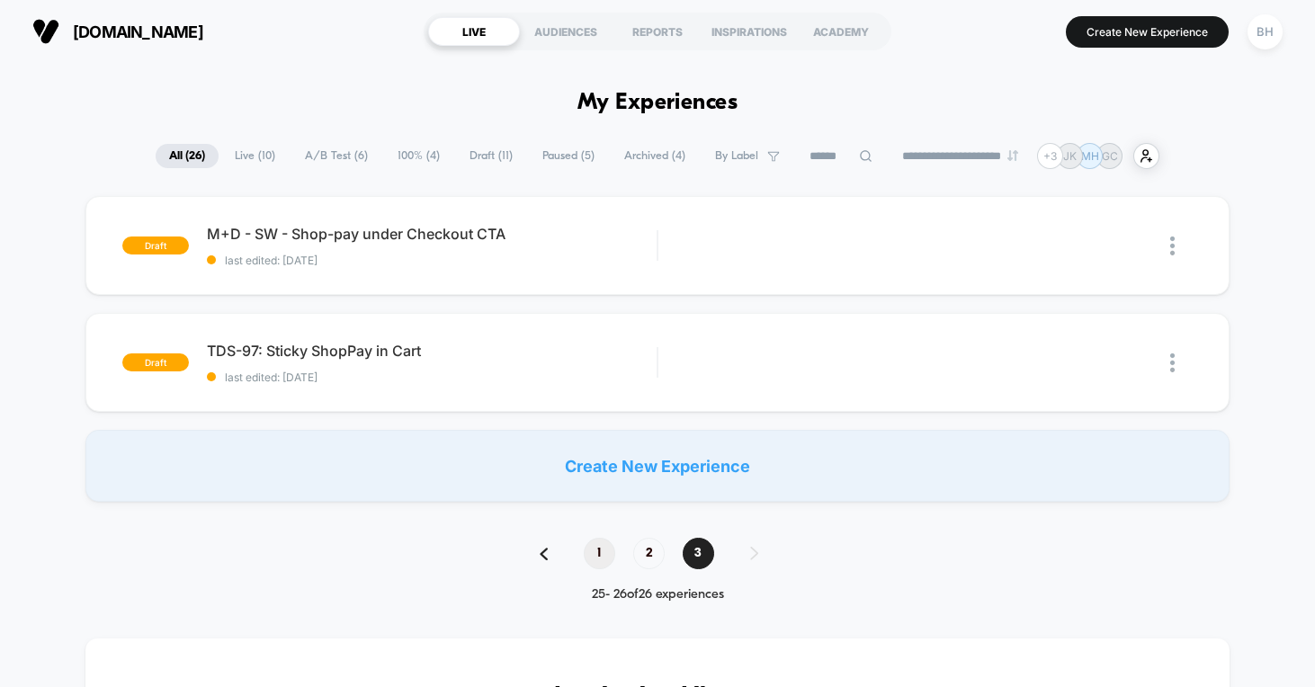
click at [588, 558] on span "1" at bounding box center [599, 553] width 31 height 31
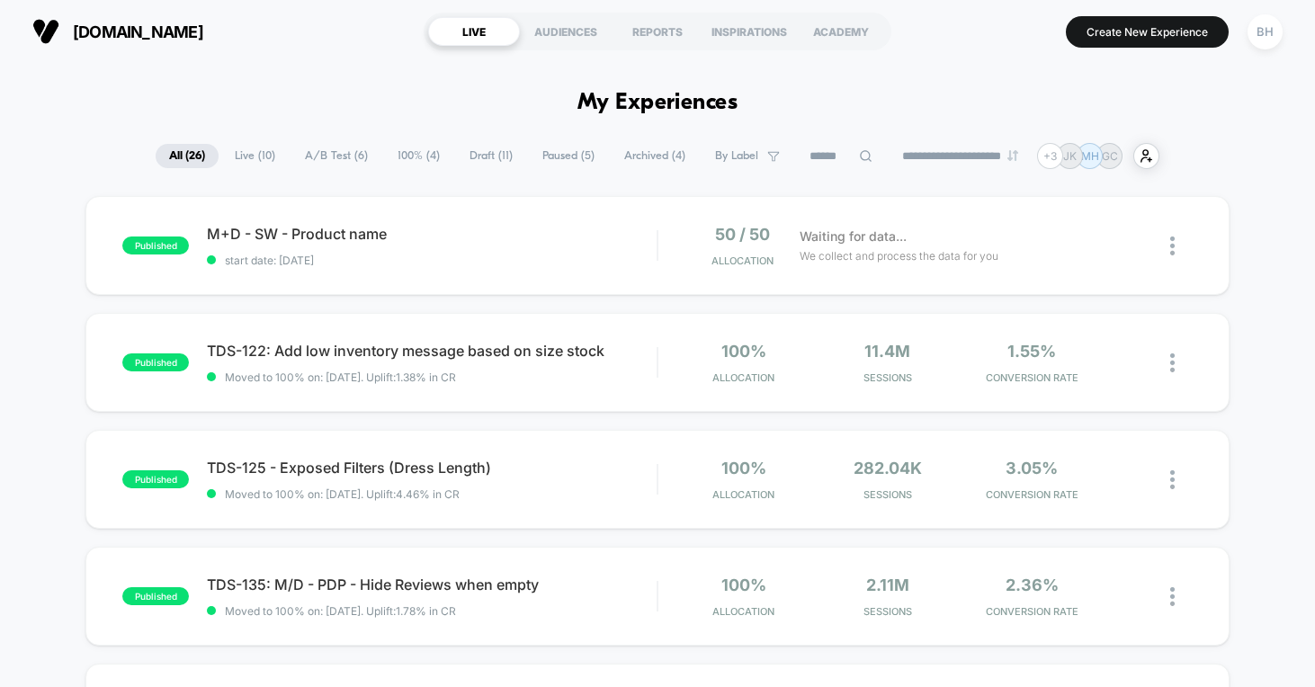
scroll to position [3, 0]
